Goal: Information Seeking & Learning: Learn about a topic

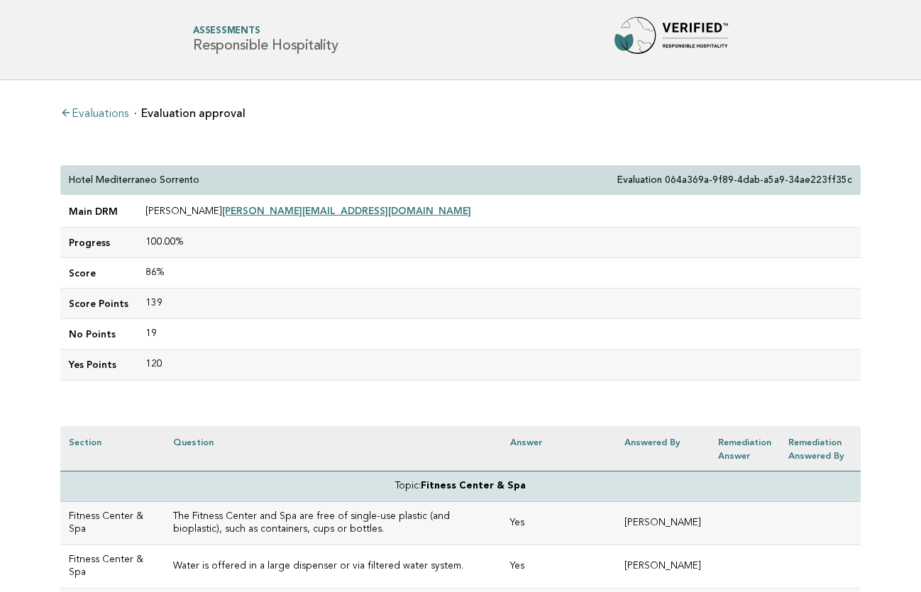
click at [204, 236] on td "100.00%" at bounding box center [499, 243] width 724 height 31
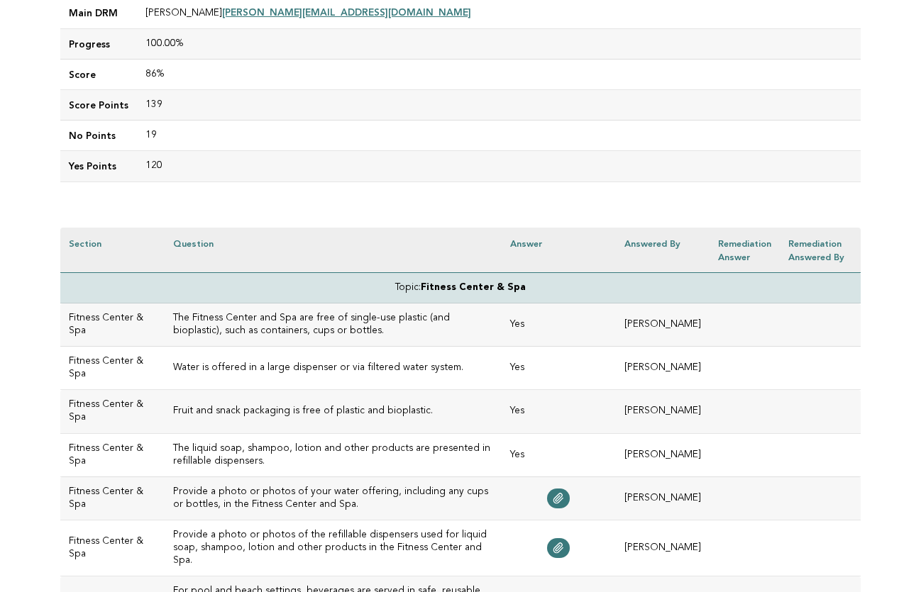
scroll to position [235, 0]
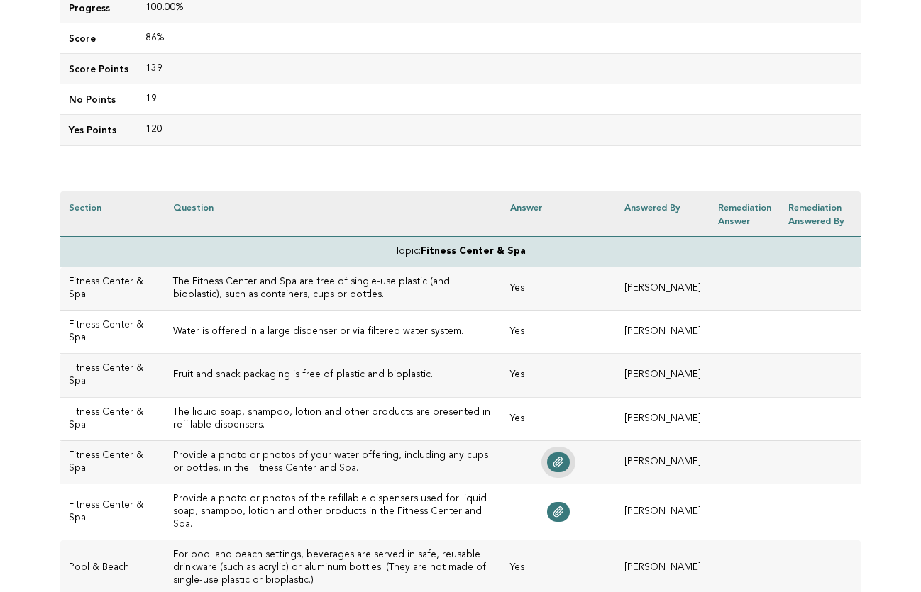
click at [554, 464] on icon at bounding box center [558, 463] width 9 height 10
click at [553, 509] on icon at bounding box center [558, 511] width 11 height 11
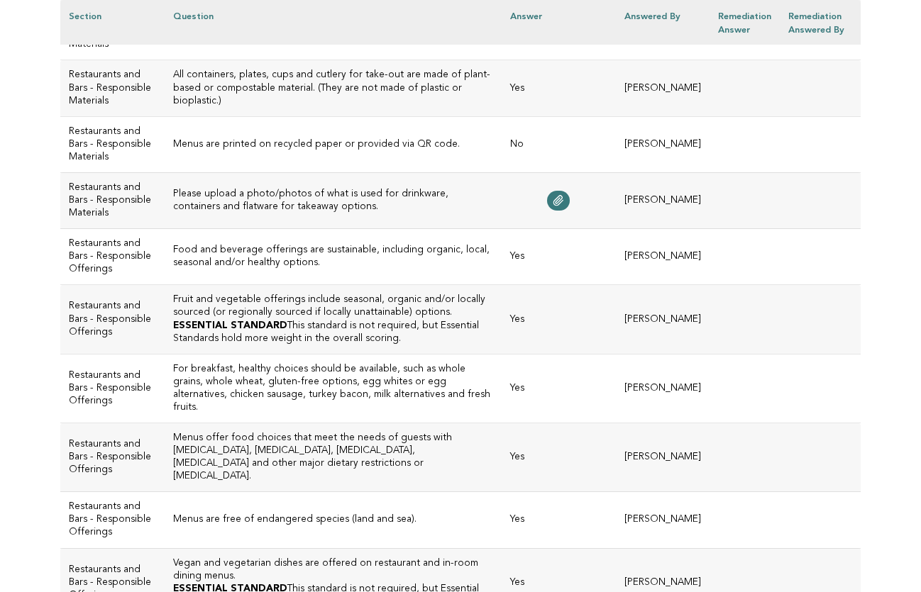
scroll to position [1835, 0]
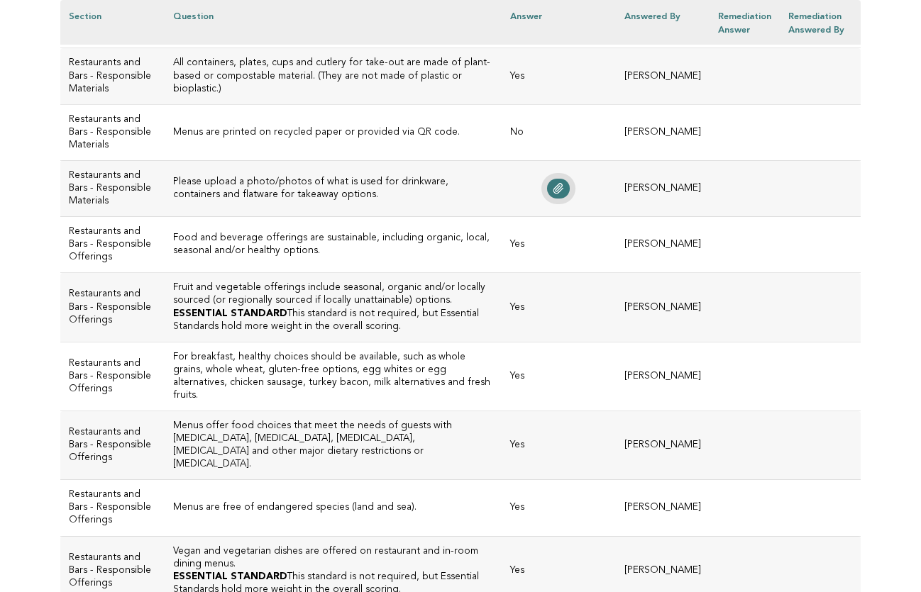
click at [554, 194] on icon at bounding box center [558, 189] width 9 height 10
click at [362, 201] on h3 "Please upload a photo/photos of what is used for drinkware, containers and flat…" at bounding box center [333, 189] width 320 height 26
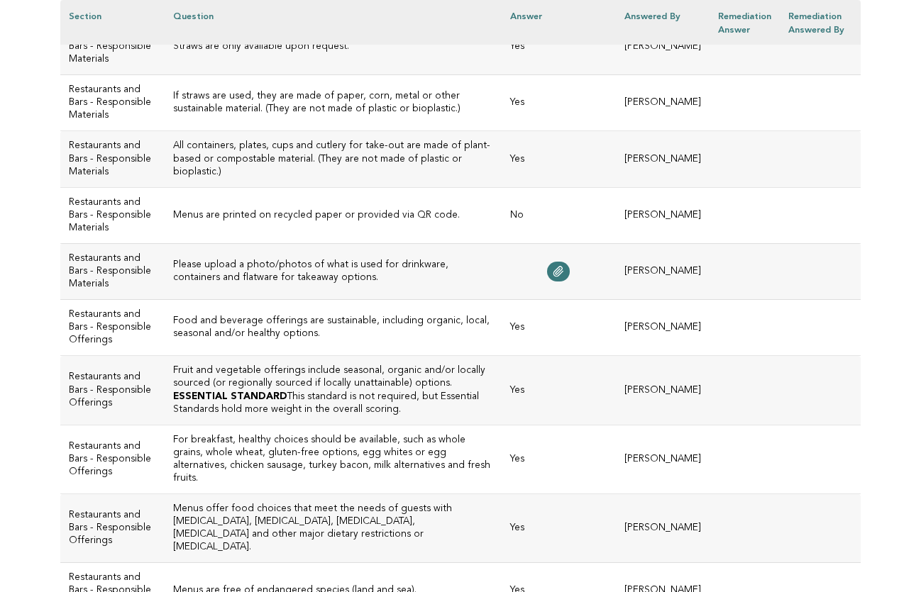
scroll to position [1746, 0]
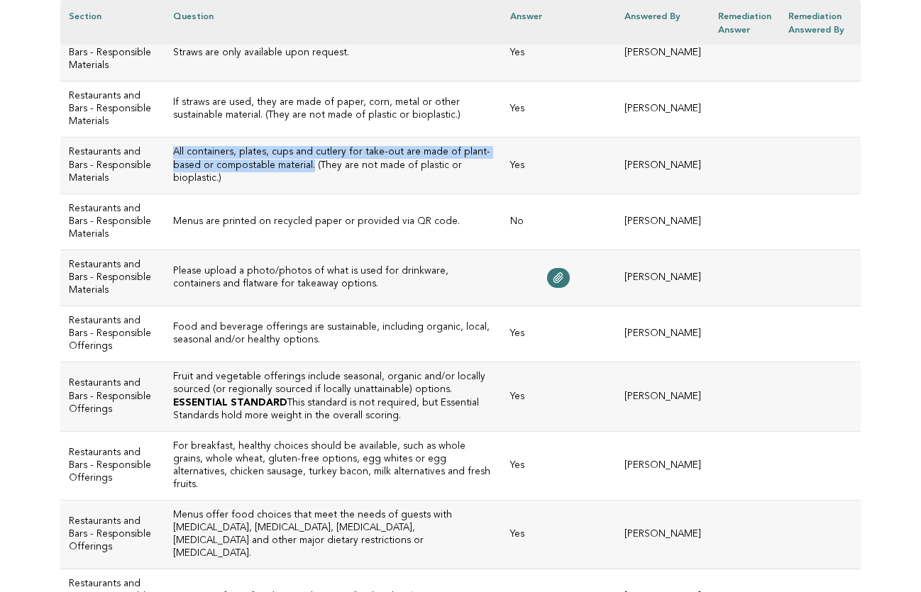
drag, startPoint x: 322, startPoint y: 267, endPoint x: 145, endPoint y: 260, distance: 176.8
click at [165, 194] on td "All containers, plates, cups and cutlery for take-out are made of plant-based o…" at bounding box center [333, 166] width 337 height 56
copy h3 "All containers, plates, cups and cutlery for take-out are made of plant-based o…"
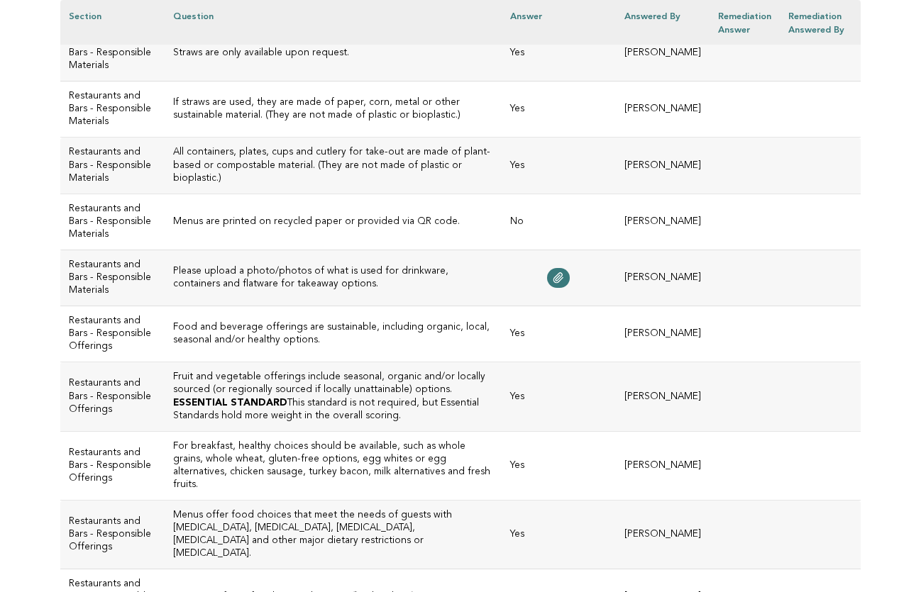
click at [326, 228] on h3 "Menus are printed on recycled paper or provided via QR code." at bounding box center [333, 222] width 320 height 13
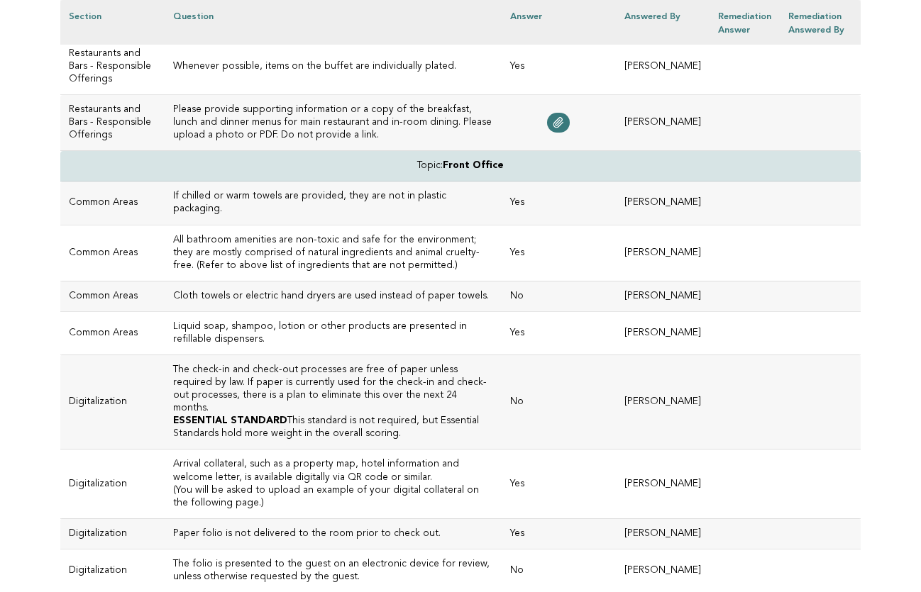
scroll to position [2628, 0]
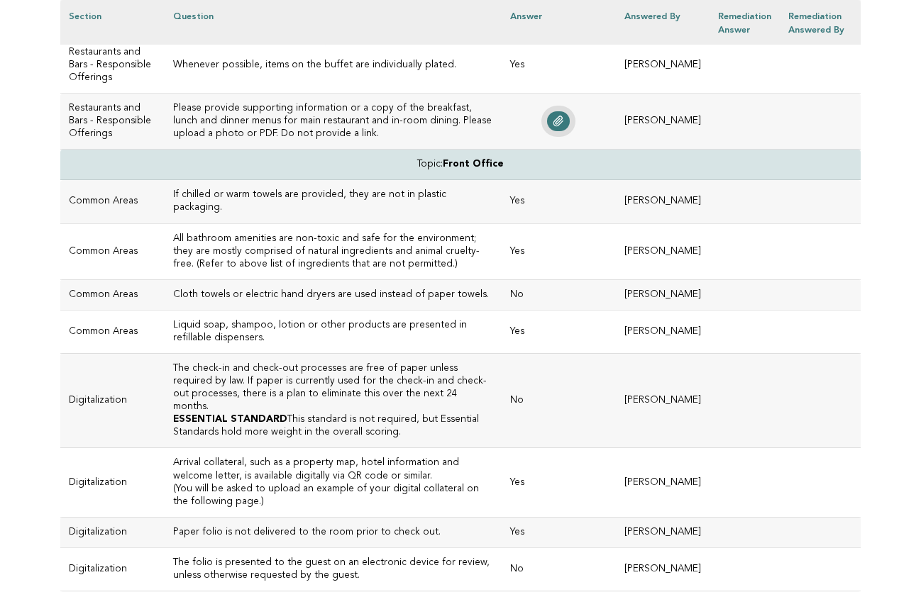
click at [553, 127] on icon at bounding box center [558, 121] width 11 height 11
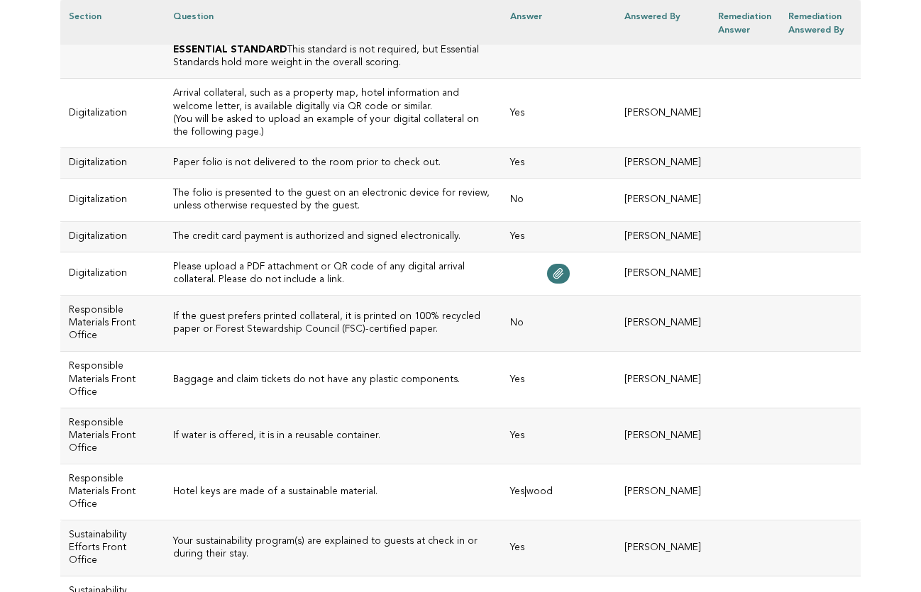
scroll to position [3005, 0]
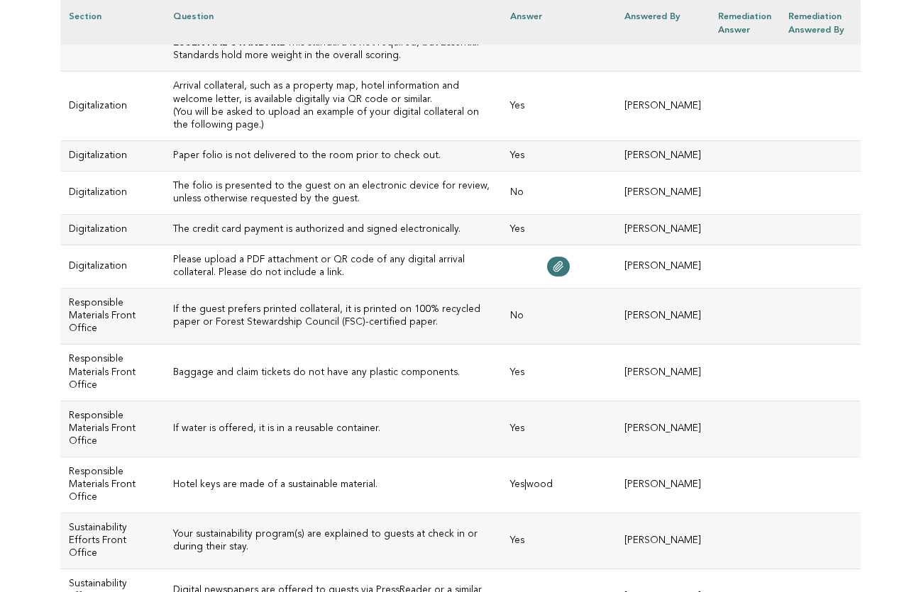
click at [261, 37] on h3 "The check-in and check-out processes are free of paper unless required by law. …" at bounding box center [333, 11] width 320 height 51
drag, startPoint x: 148, startPoint y: 260, endPoint x: 216, endPoint y: 275, distance: 69.0
click at [216, 37] on h3 "The check-in and check-out processes are free of paper unless required by law. …" at bounding box center [333, 11] width 320 height 51
copy h3 "The check-in and check-out processes are free of paper unless required by law."
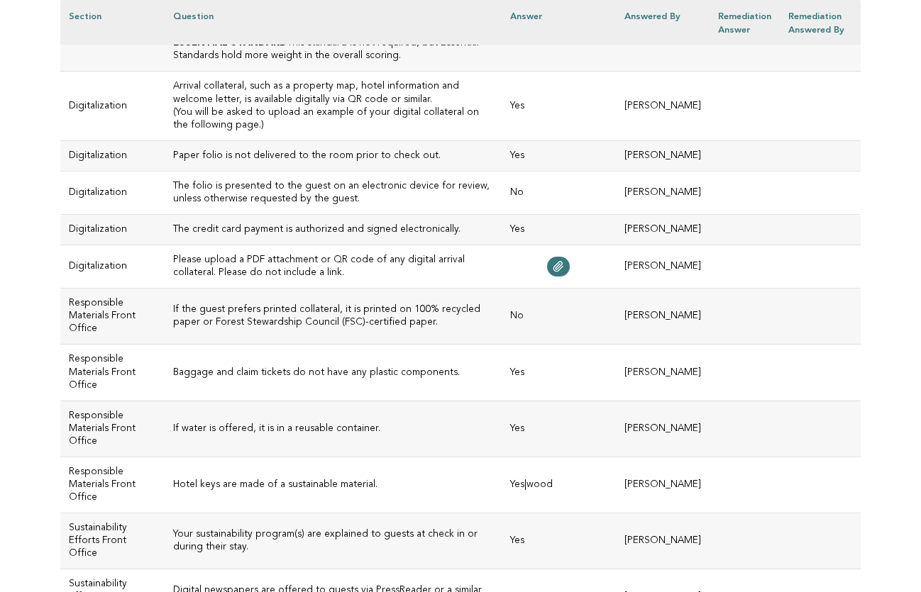
click at [204, 106] on h3 "Arrival collateral, such as a property map, hotel information and welcome lette…" at bounding box center [333, 93] width 320 height 26
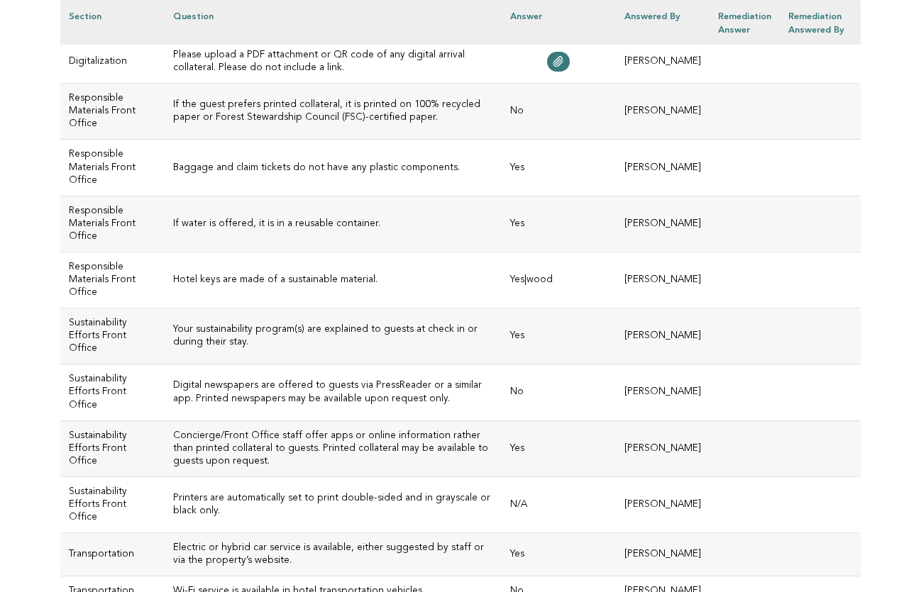
scroll to position [3218, 0]
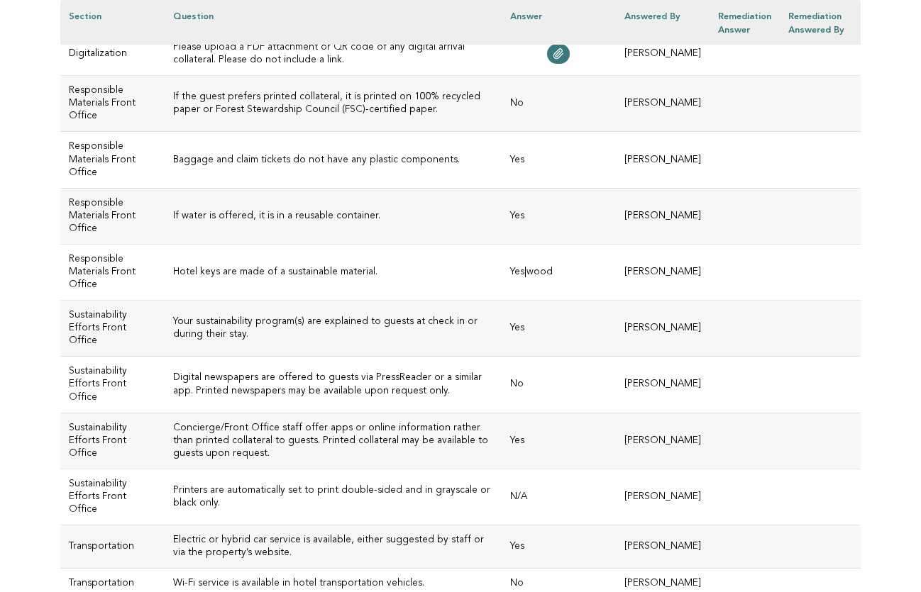
drag, startPoint x: 358, startPoint y: 273, endPoint x: 149, endPoint y: 252, distance: 210.3
copy h3 "The folio is presented to the guest on an electronic device for review, unless …"
click at [553, 60] on icon at bounding box center [558, 53] width 11 height 11
click at [265, 67] on h3 "Please upload a PDF attachment or QR code of any digital arrival collateral. Pl…" at bounding box center [333, 54] width 320 height 26
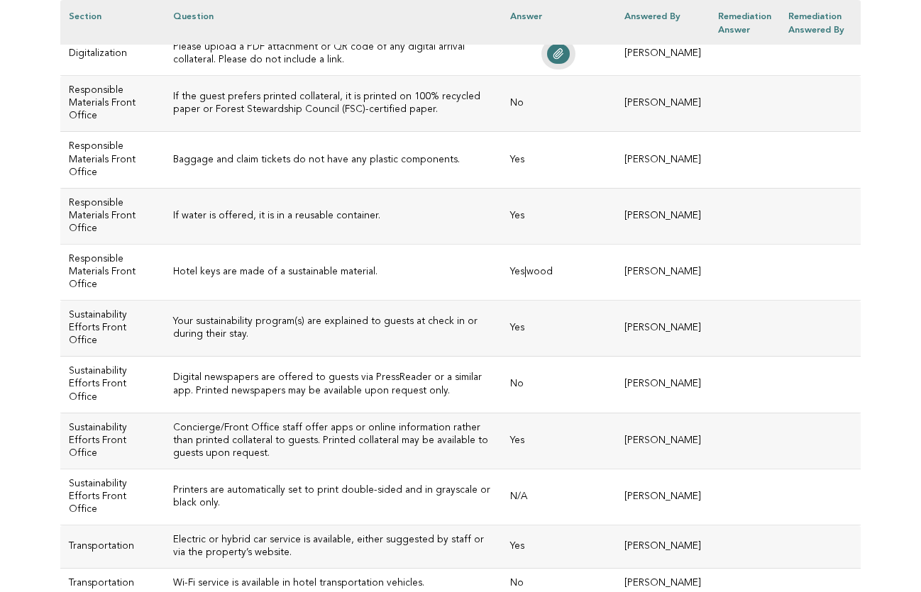
click at [554, 59] on icon at bounding box center [558, 54] width 9 height 10
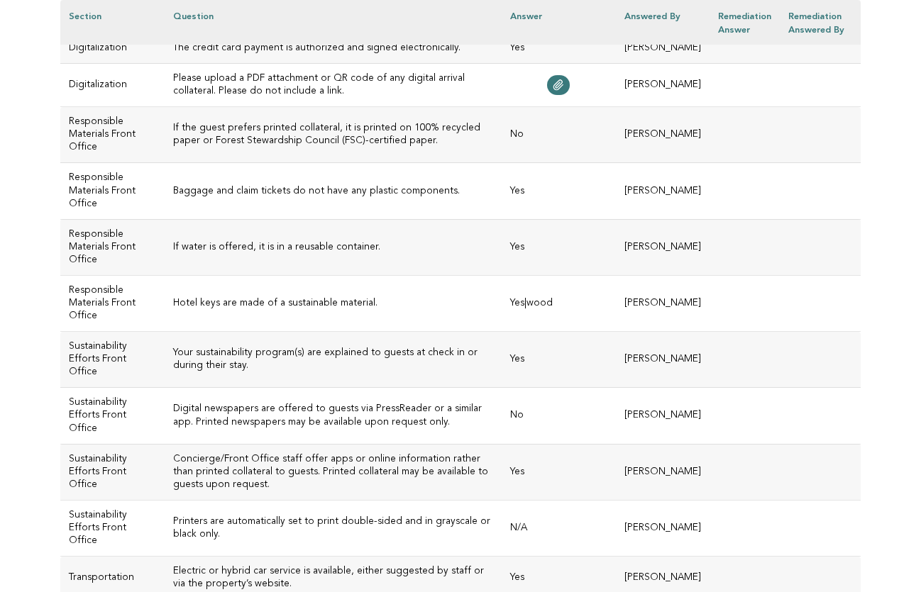
scroll to position [3182, 0]
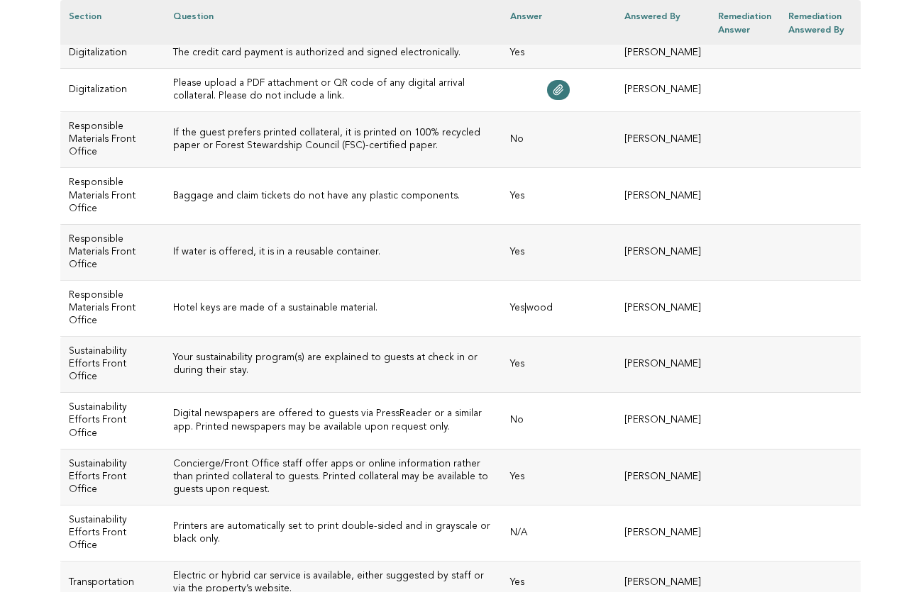
drag, startPoint x: 181, startPoint y: 206, endPoint x: 143, endPoint y: 180, distance: 45.9
copy h3 "Arrival collateral, such as a property map, hotel information and welcome lette…"
click at [274, 60] on h3 "The credit card payment is authorized and signed electronically." at bounding box center [333, 53] width 320 height 13
click at [240, 29] on h3 "The folio is presented to the guest on an electronic device for review, unless …" at bounding box center [333, 17] width 320 height 26
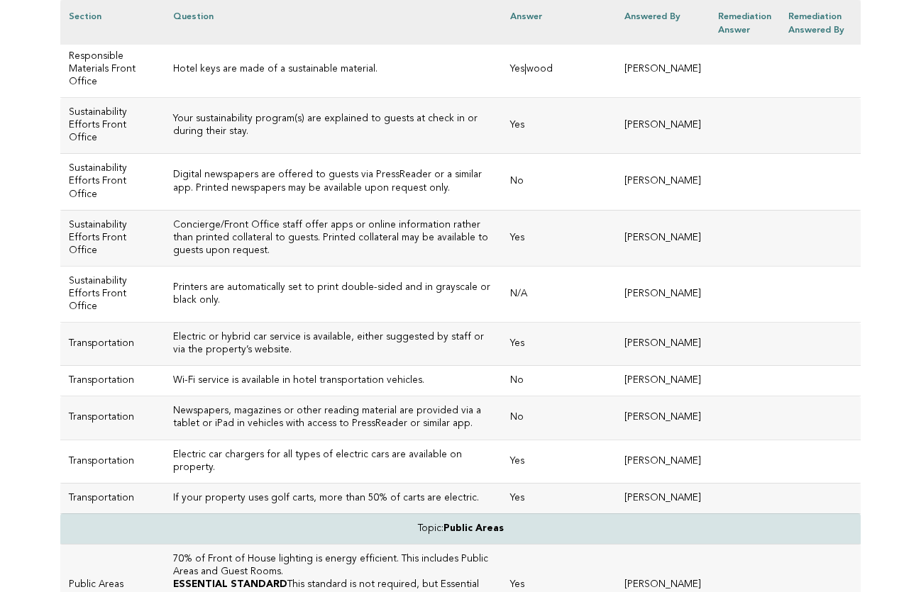
scroll to position [3423, 0]
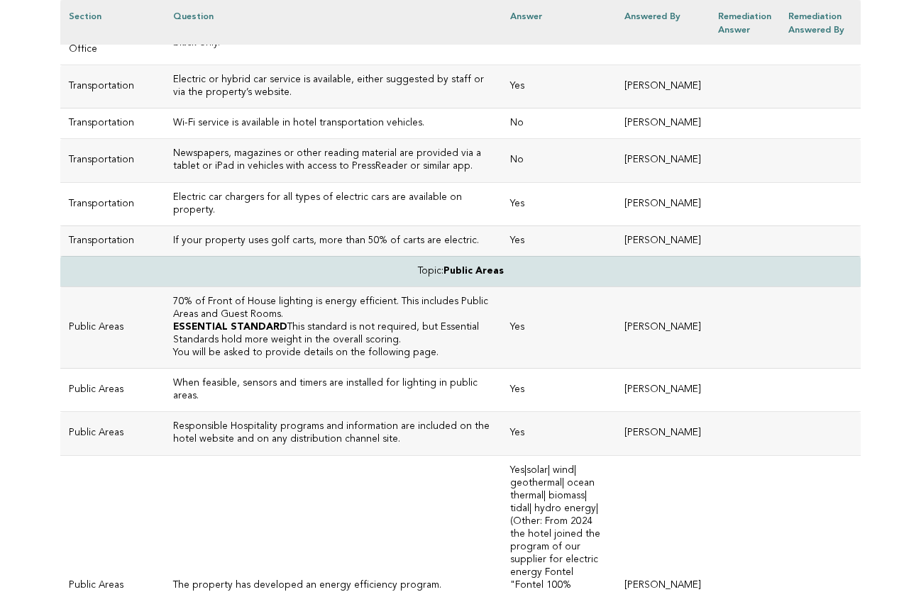
scroll to position [3680, 0]
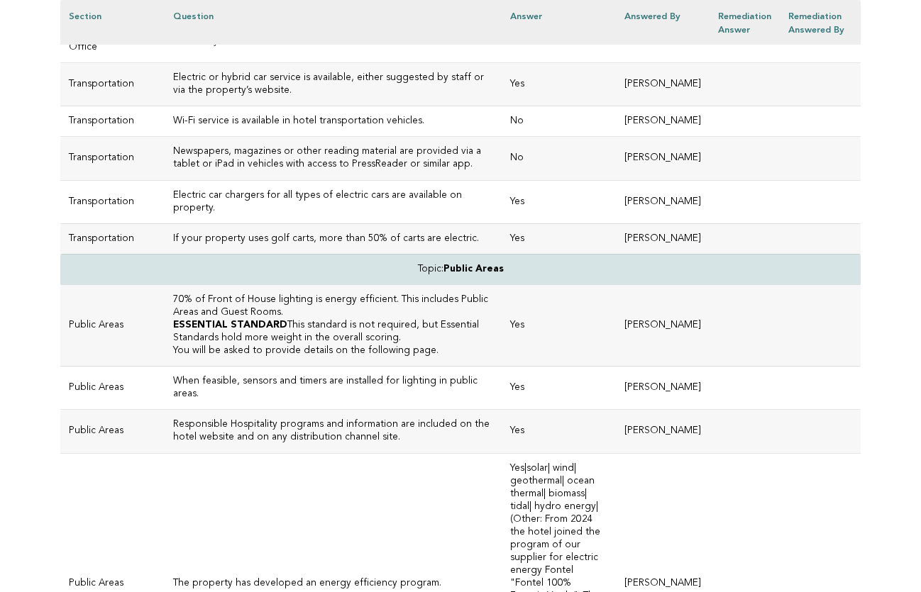
click at [257, 48] on h3 "Printers are automatically set to print double-sided and in grayscale or black …" at bounding box center [333, 35] width 320 height 26
drag, startPoint x: 251, startPoint y: 335, endPoint x: 148, endPoint y: 326, distance: 104.0
click at [173, 48] on h3 "Printers are automatically set to print double-sided and in grayscale or black …" at bounding box center [333, 35] width 320 height 26
copy h3 "Printers are automatically set to print double-sided and in grayscale or black …"
click at [195, 106] on td "Electric or hybrid car service is available, either suggested by staff or via t…" at bounding box center [333, 84] width 337 height 43
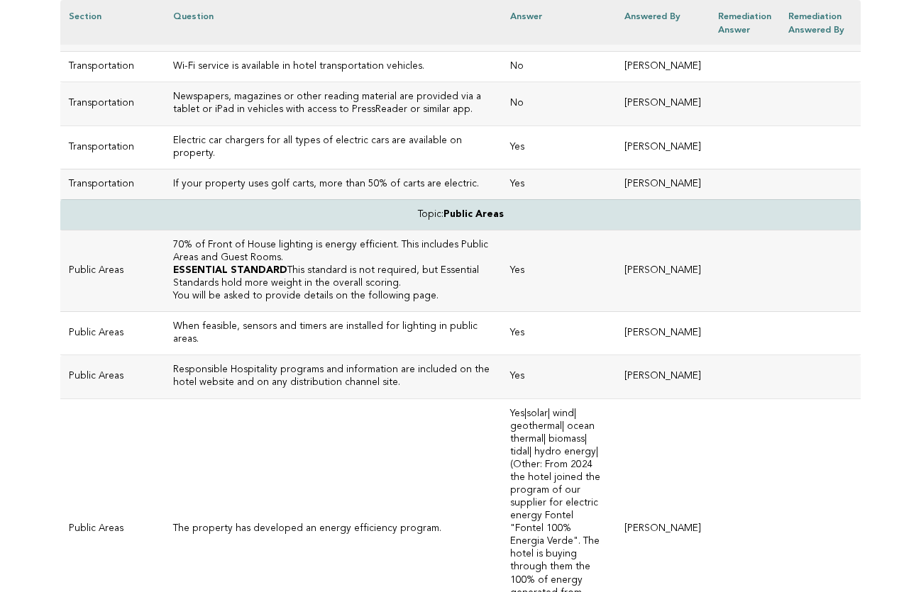
scroll to position [3738, 0]
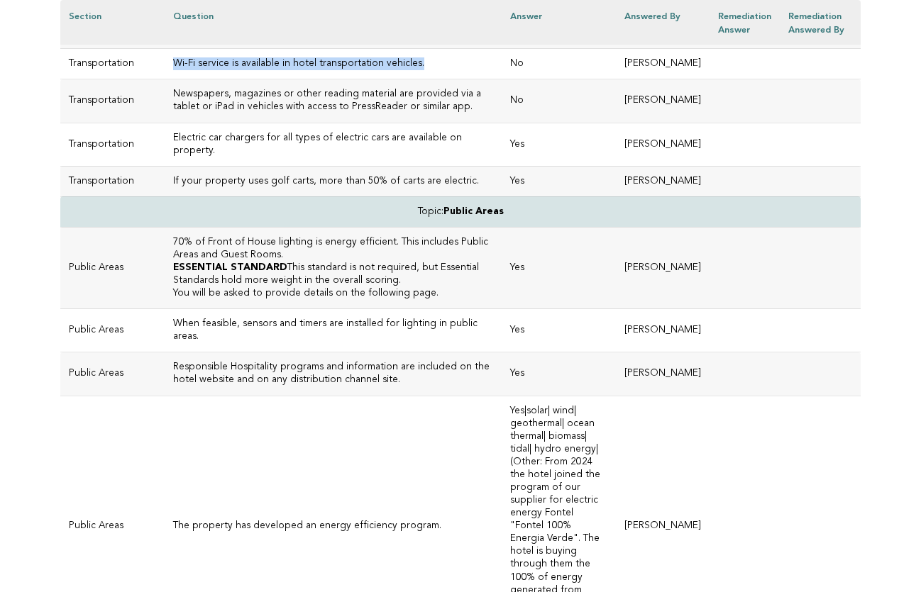
drag, startPoint x: 396, startPoint y: 356, endPoint x: 148, endPoint y: 359, distance: 248.3
click at [165, 79] on td "Wi-Fi service is available in hotel transportation vehicles." at bounding box center [333, 64] width 337 height 31
copy h3 "Wi-Fi service is available in hotel transportation vehicles."
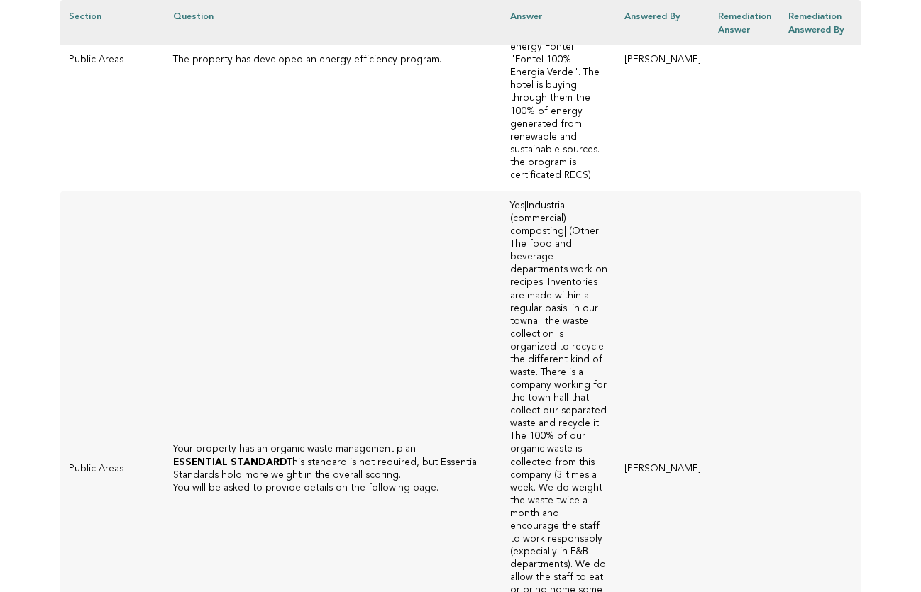
scroll to position [4208, 0]
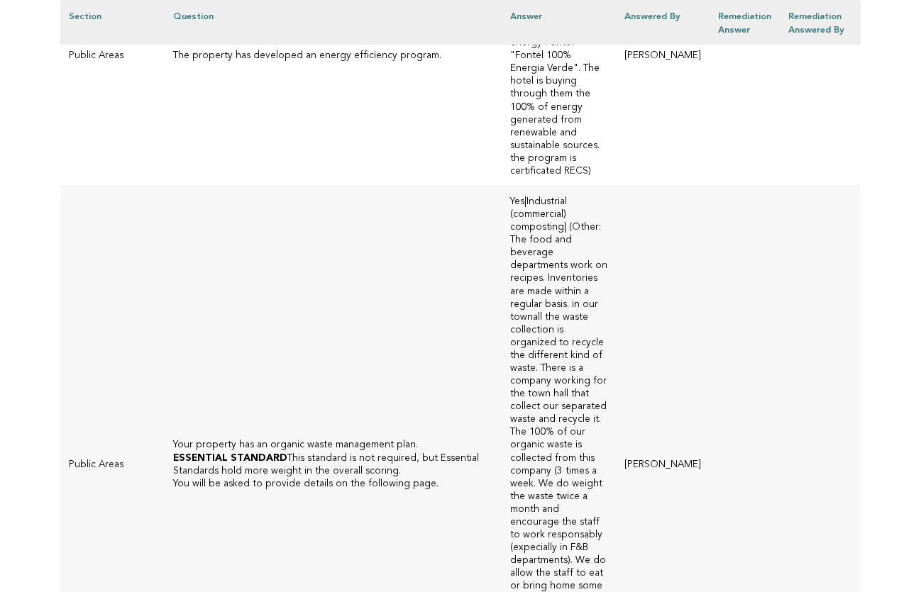
click at [300, 187] on td "The property has developed an energy efficiency program." at bounding box center [333, 56] width 337 height 261
drag, startPoint x: 402, startPoint y: 323, endPoint x: 148, endPoint y: 324, distance: 254.7
click at [173, 62] on h3 "The property has developed an energy efficiency program." at bounding box center [333, 56] width 320 height 13
click at [199, 62] on h3 "The property has developed an energy efficiency program." at bounding box center [333, 56] width 320 height 13
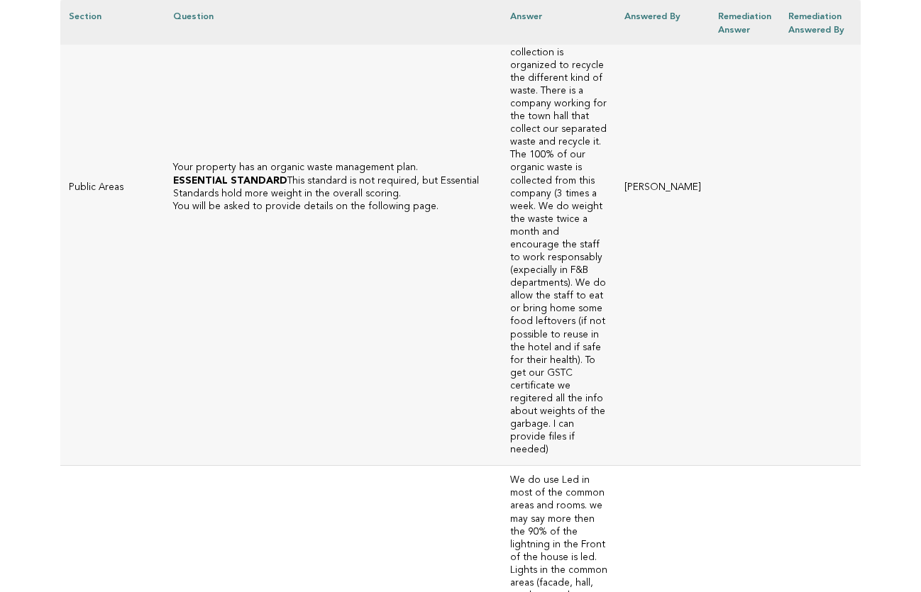
scroll to position [4485, 0]
drag, startPoint x: 384, startPoint y: 228, endPoint x: 143, endPoint y: 227, distance: 241.9
click at [165, 227] on td "Your property has an organic waste management plan. ESSENTIAL STANDARD This sta…" at bounding box center [333, 188] width 337 height 556
copy h3 "Your property has an organic waste management plan."
click at [327, 466] on td "LED Lighting Details" at bounding box center [333, 603] width 337 height 275
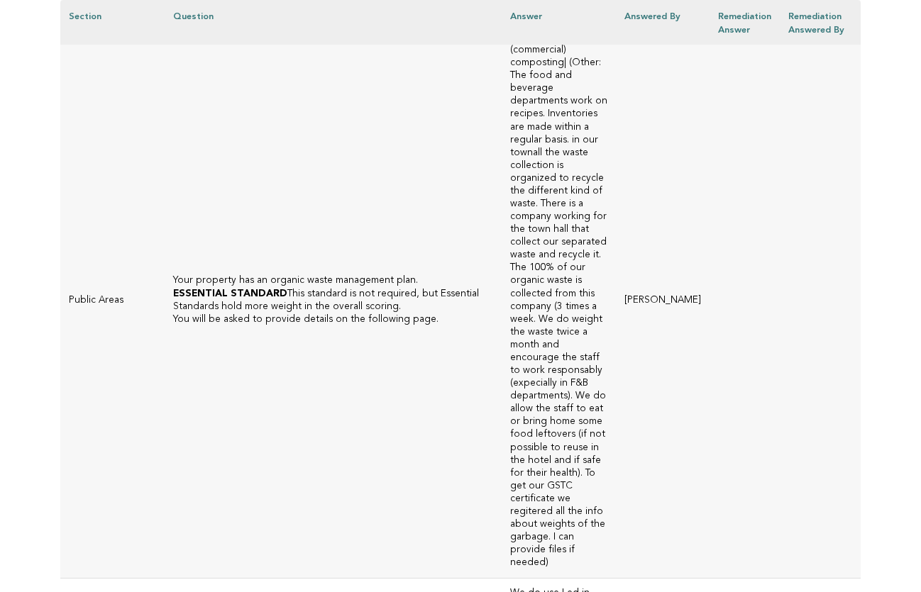
scroll to position [4374, 0]
drag, startPoint x: 382, startPoint y: 344, endPoint x: 145, endPoint y: 343, distance: 237.6
click at [165, 343] on td "Your property has an organic waste management plan. ESSENTIAL STANDARD This sta…" at bounding box center [333, 299] width 337 height 556
copy h3 "Your property has an organic waste management plan."
click at [502, 411] on td "Yes|Industrial (commercial) composting| (Other: The food and beverage departmen…" at bounding box center [559, 299] width 114 height 556
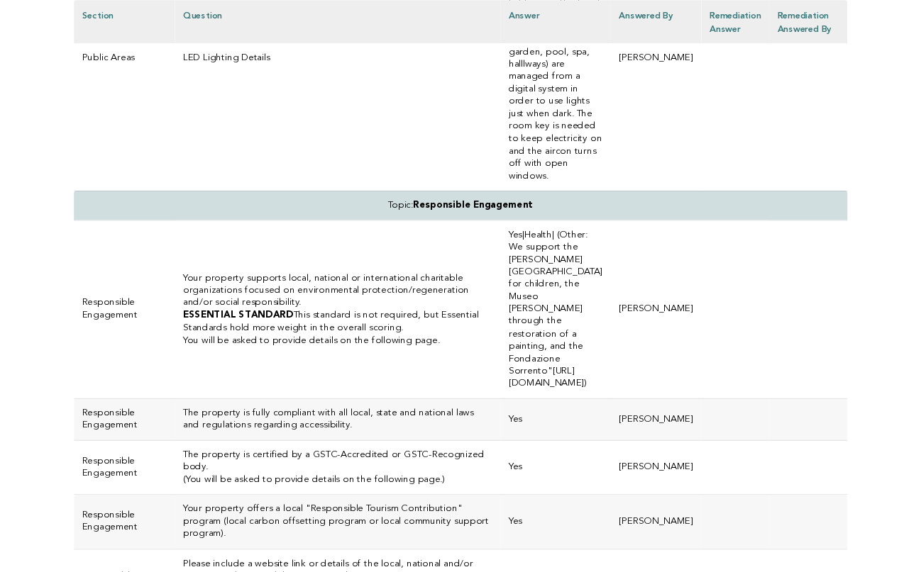
scroll to position [5057, 0]
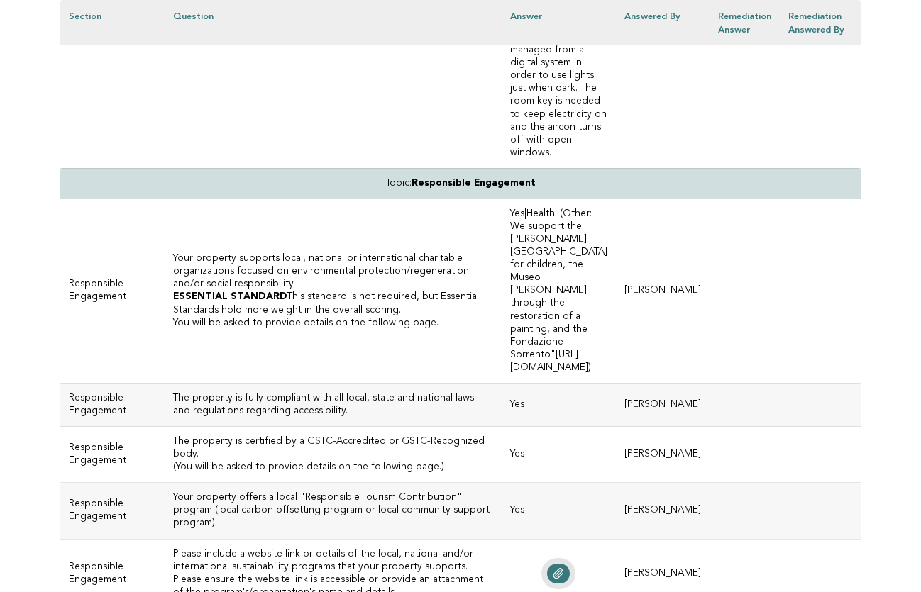
click at [553, 568] on icon at bounding box center [558, 573] width 11 height 11
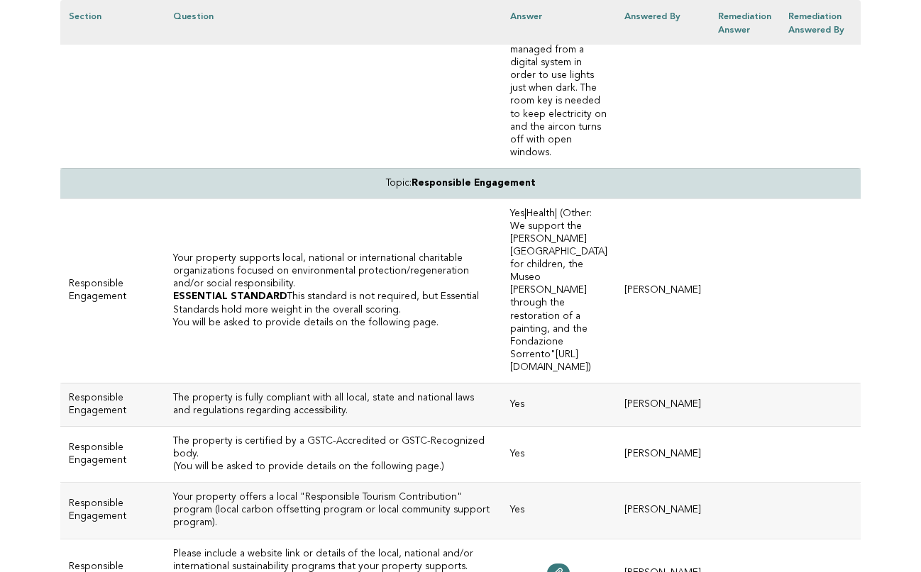
click at [228, 548] on h3 "Please include a website link or details of the local, national and/or internat…" at bounding box center [333, 573] width 320 height 51
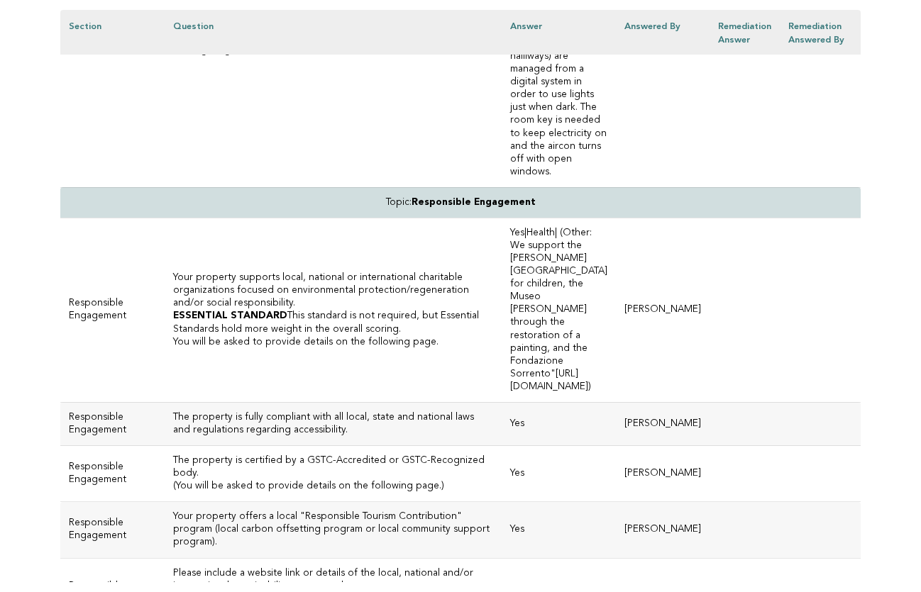
scroll to position [5050, 0]
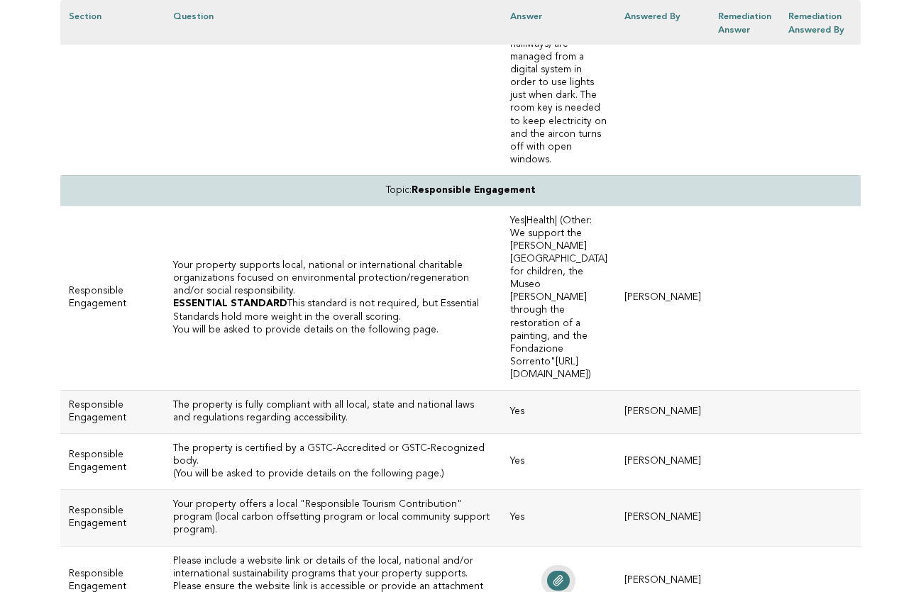
click at [553, 575] on icon at bounding box center [558, 580] width 11 height 11
click at [284, 555] on h3 "Please include a website link or details of the local, national and/or internat…" at bounding box center [333, 580] width 320 height 51
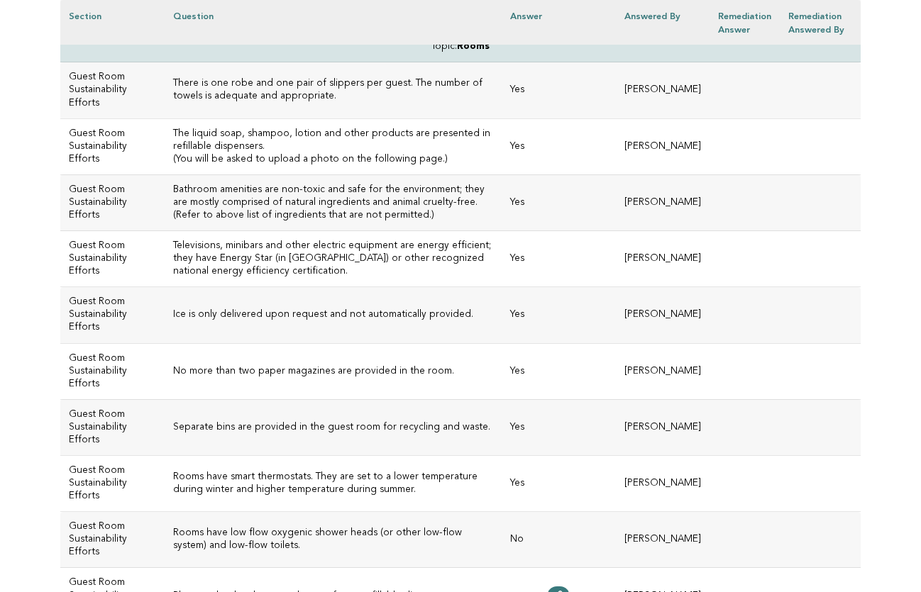
scroll to position [5720, 0]
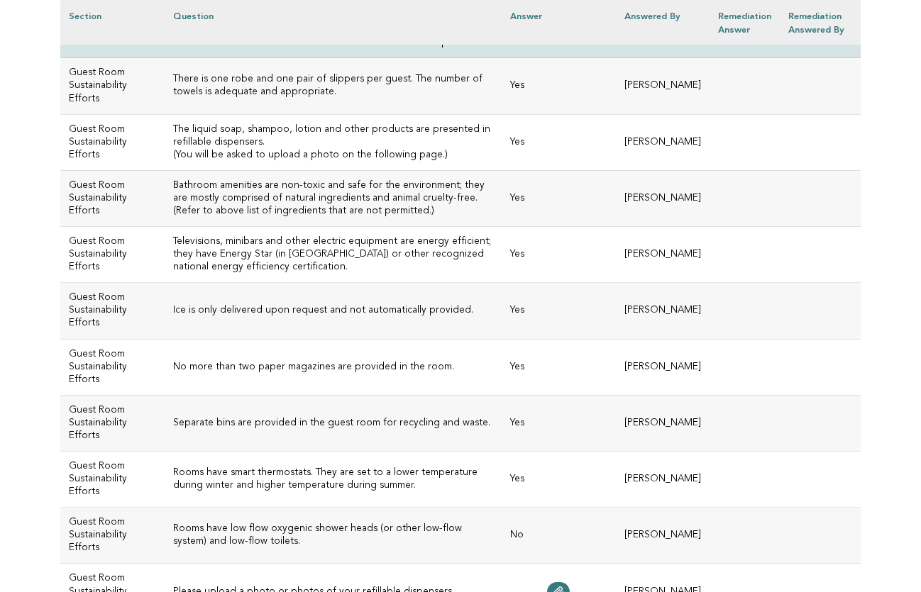
click at [295, 523] on h3 "Rooms have low flow oxygenic shower heads (or other low-flow system) and low-fl…" at bounding box center [333, 536] width 320 height 26
click at [554, 587] on icon at bounding box center [558, 592] width 9 height 10
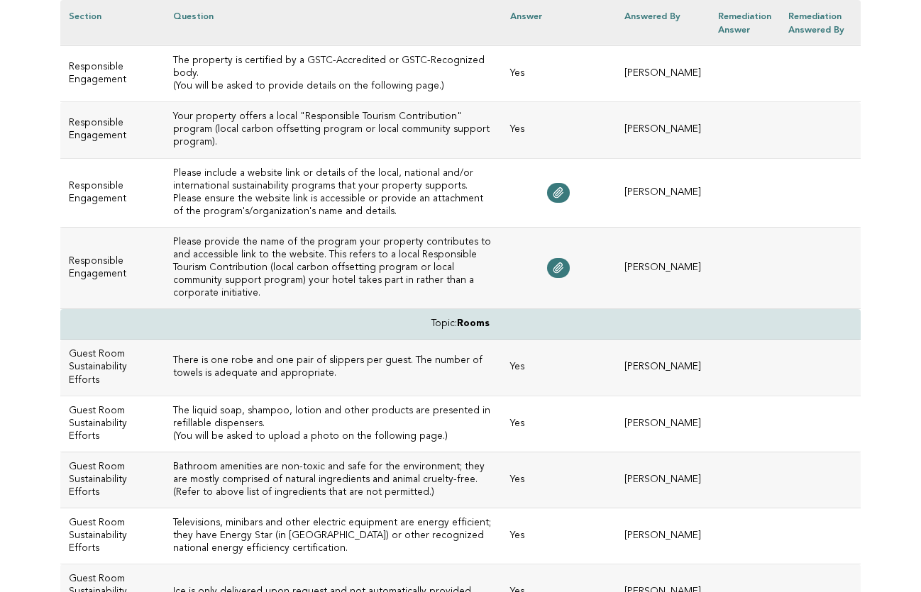
scroll to position [5417, 0]
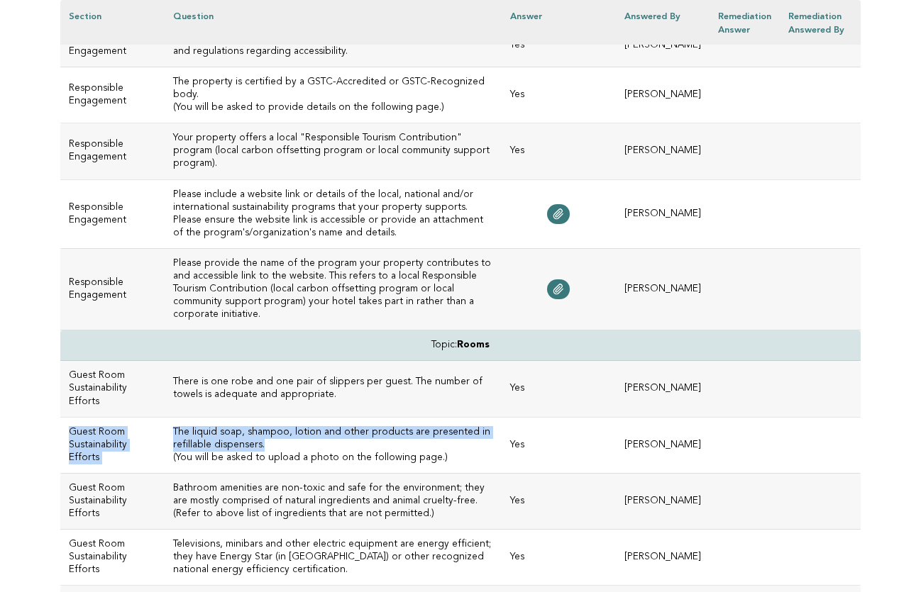
drag, startPoint x: 297, startPoint y: 160, endPoint x: 138, endPoint y: 135, distance: 160.9
click at [138, 417] on tr "Guest Room Sustainability Efforts The liquid soap, shampoo, lotion and other pr…" at bounding box center [460, 445] width 800 height 56
click at [267, 426] on h3 "The liquid soap, shampoo, lotion and other products are presented in refillable…" at bounding box center [333, 439] width 320 height 26
drag, startPoint x: 297, startPoint y: 162, endPoint x: 145, endPoint y: 138, distance: 153.8
click at [165, 417] on td "The liquid soap, shampoo, lotion and other products are presented in refillable…" at bounding box center [333, 445] width 337 height 56
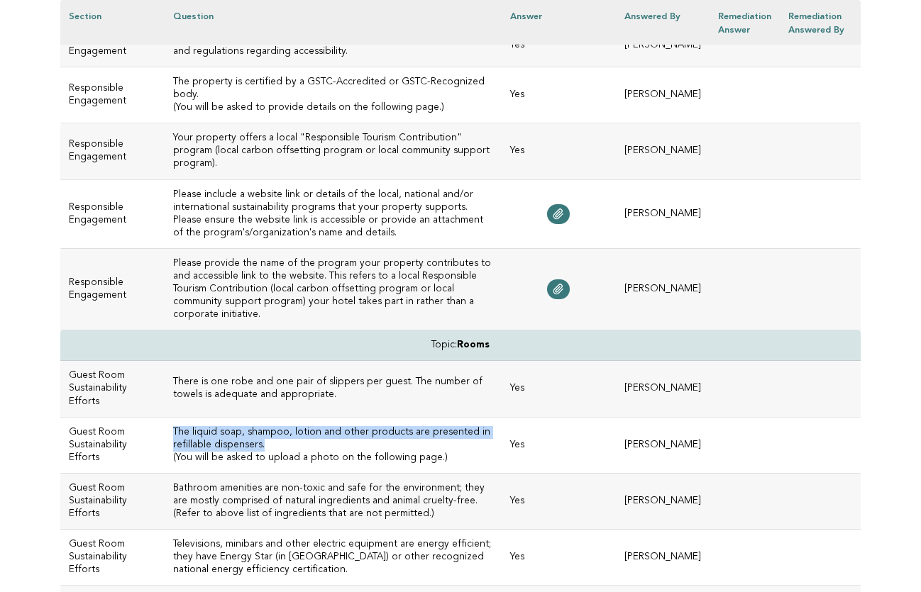
copy h3 "The liquid soap, shampoo, lotion and other products are presented in refillable…"
click at [243, 482] on h3 "Bathroom amenities are non-toxic and safe for the environment; they are mostly …" at bounding box center [333, 501] width 320 height 38
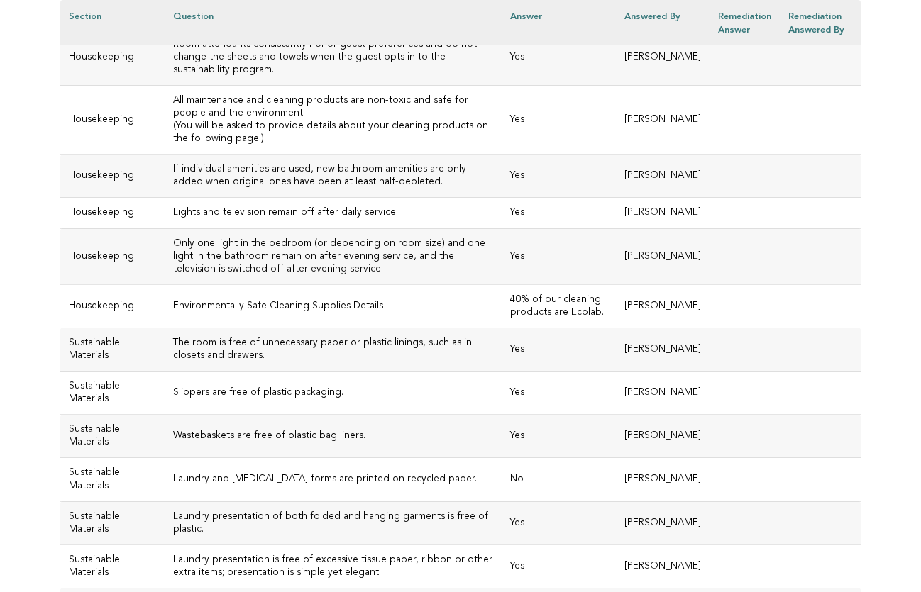
scroll to position [6538, 0]
